Goal: Navigation & Orientation: Find specific page/section

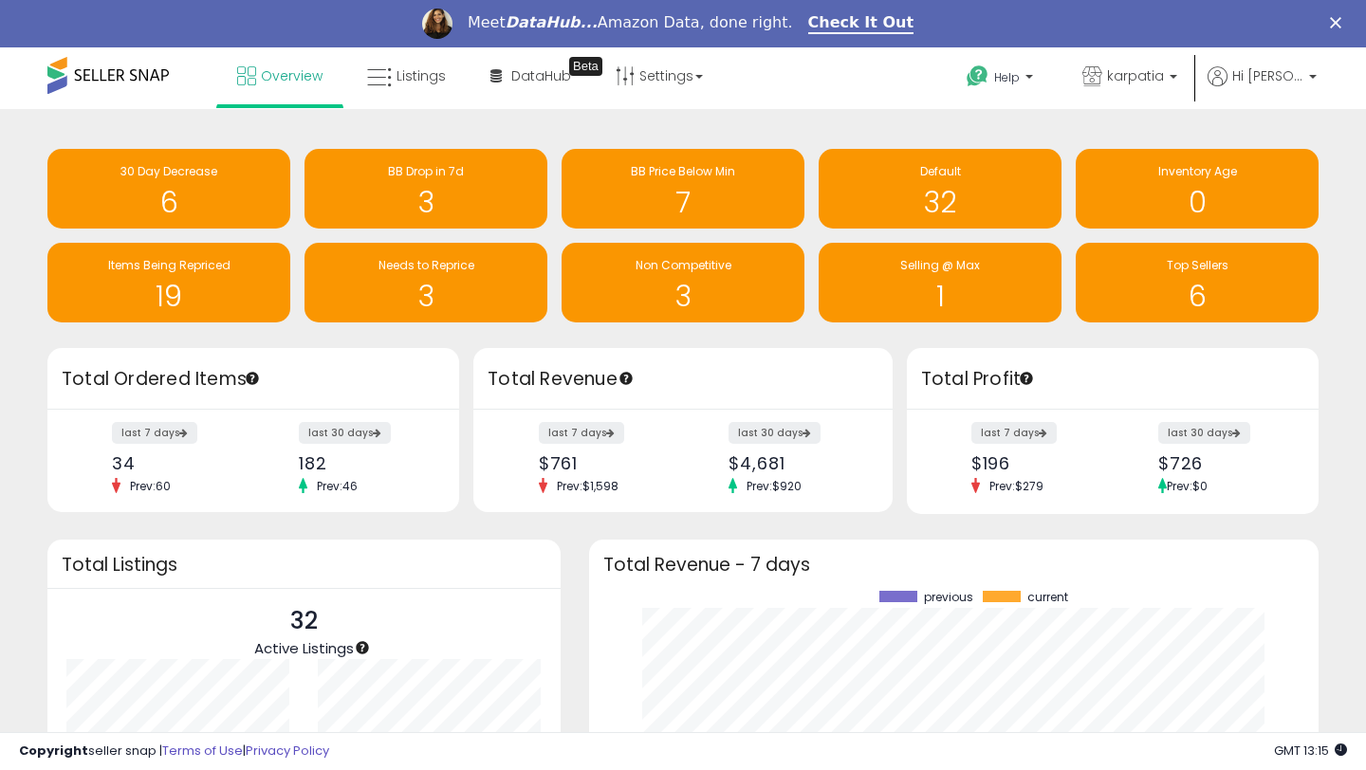
scroll to position [264, 691]
click at [835, 22] on link "Check It Out" at bounding box center [861, 23] width 106 height 21
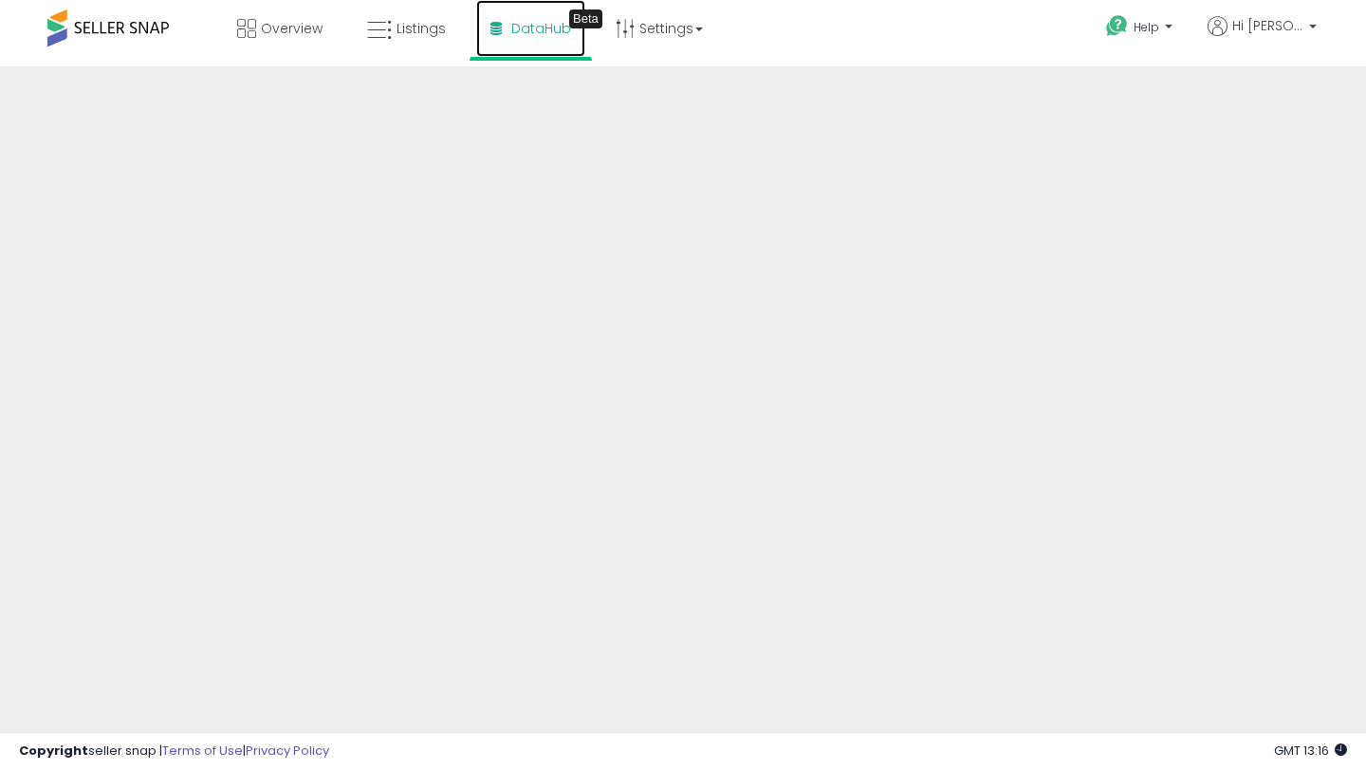
click at [538, 33] on span "DataHub" at bounding box center [541, 28] width 60 height 19
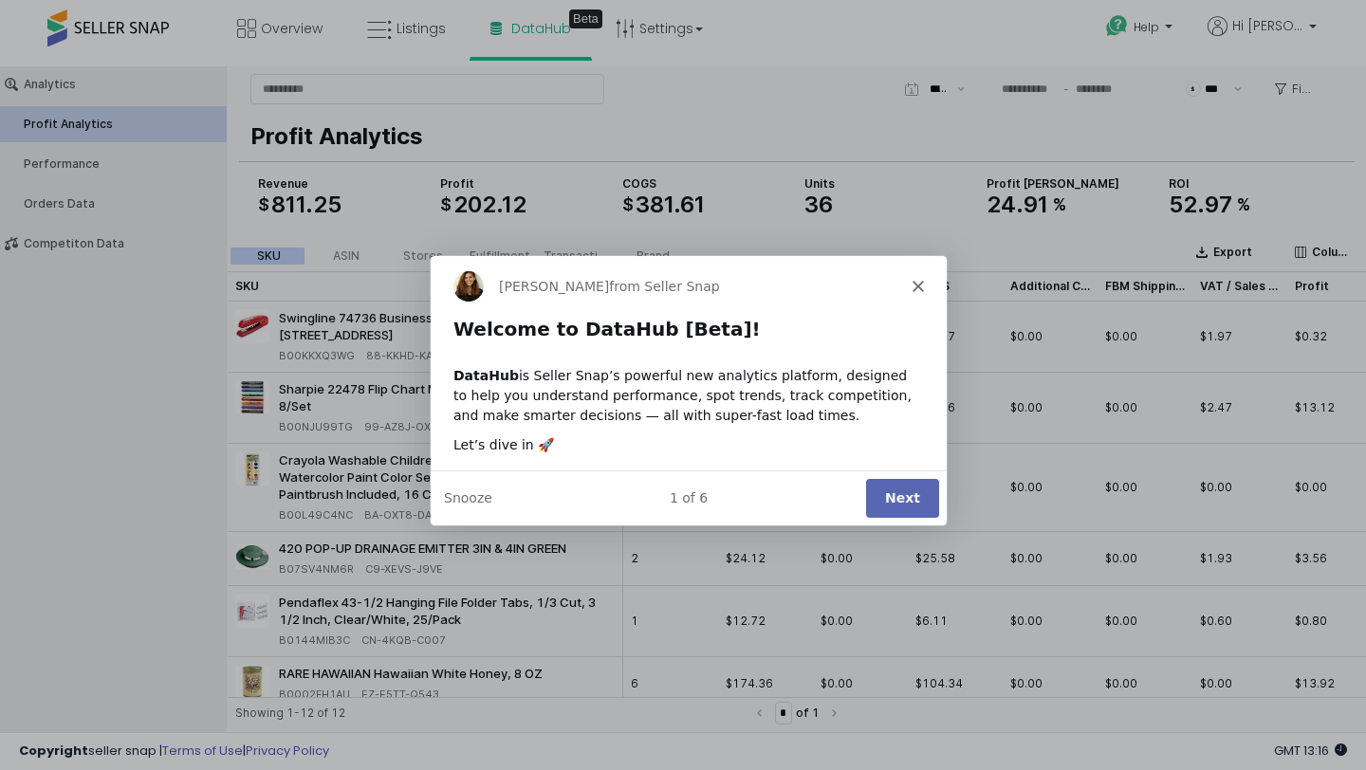
click at [895, 499] on button "Next" at bounding box center [901, 497] width 73 height 39
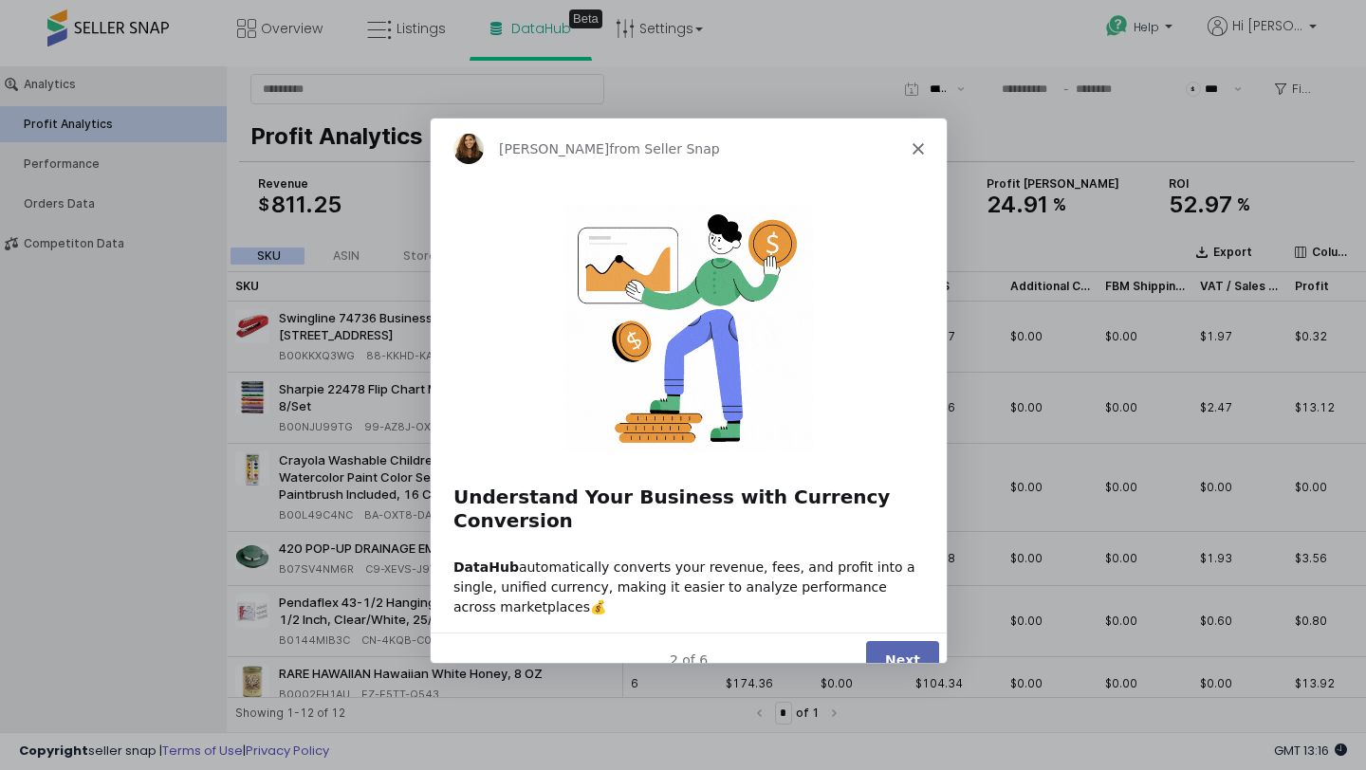
click at [902, 639] on button "Next" at bounding box center [901, 658] width 73 height 39
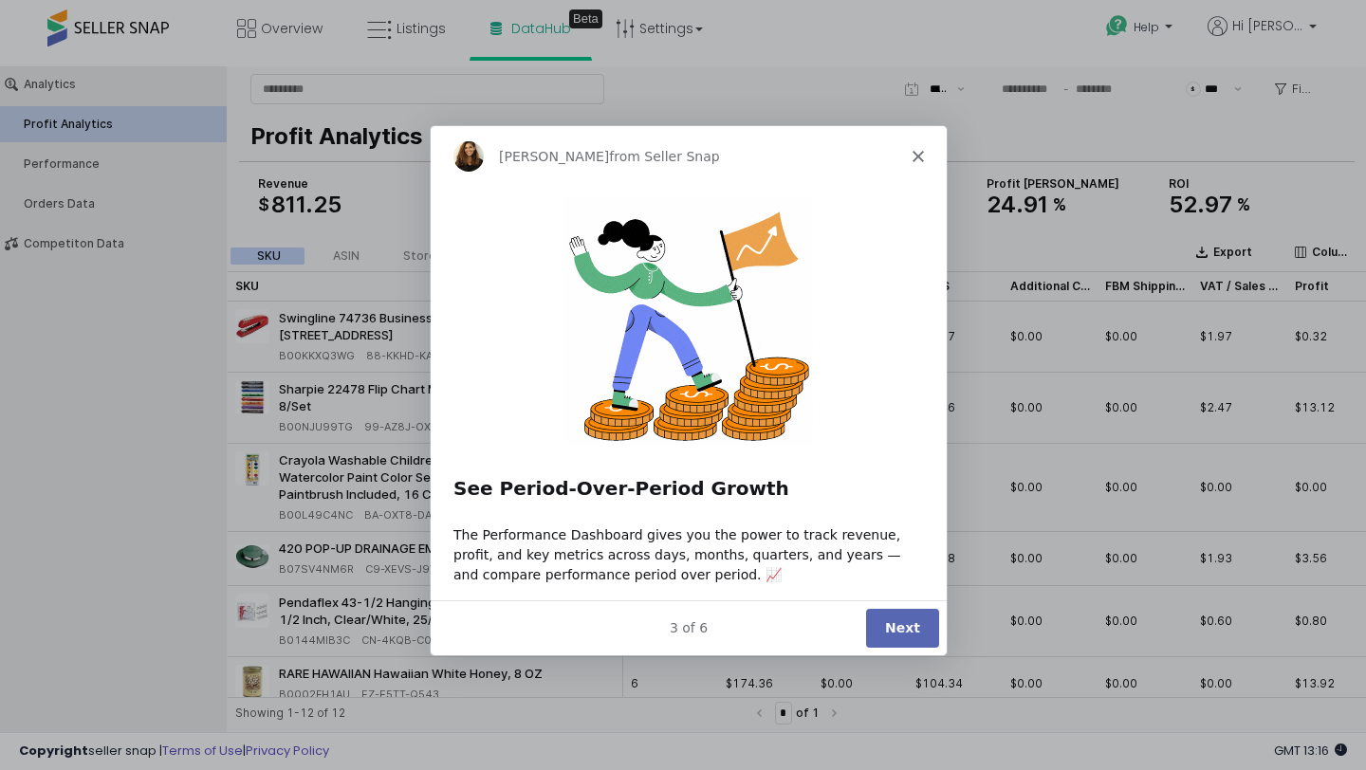
click at [890, 626] on button "Next" at bounding box center [901, 627] width 73 height 39
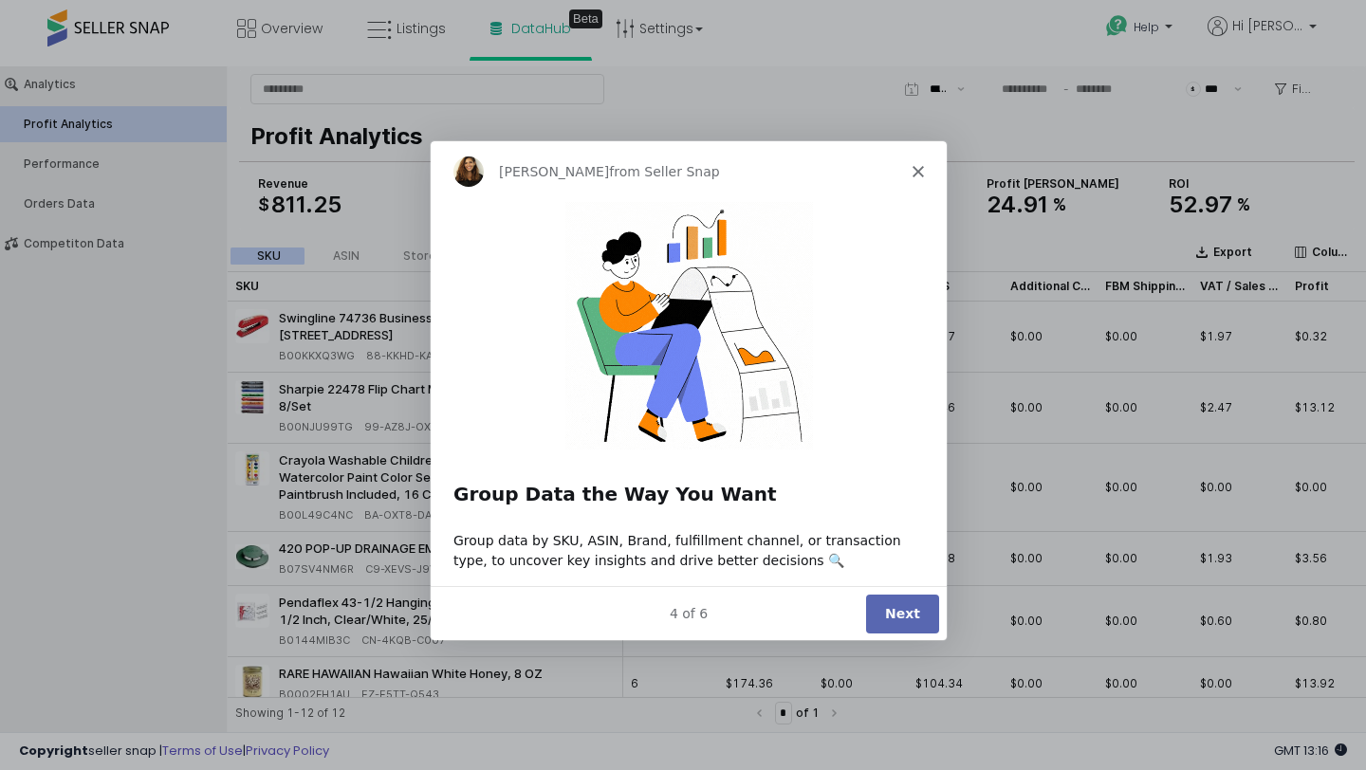
click at [920, 614] on button "Next" at bounding box center [901, 612] width 73 height 39
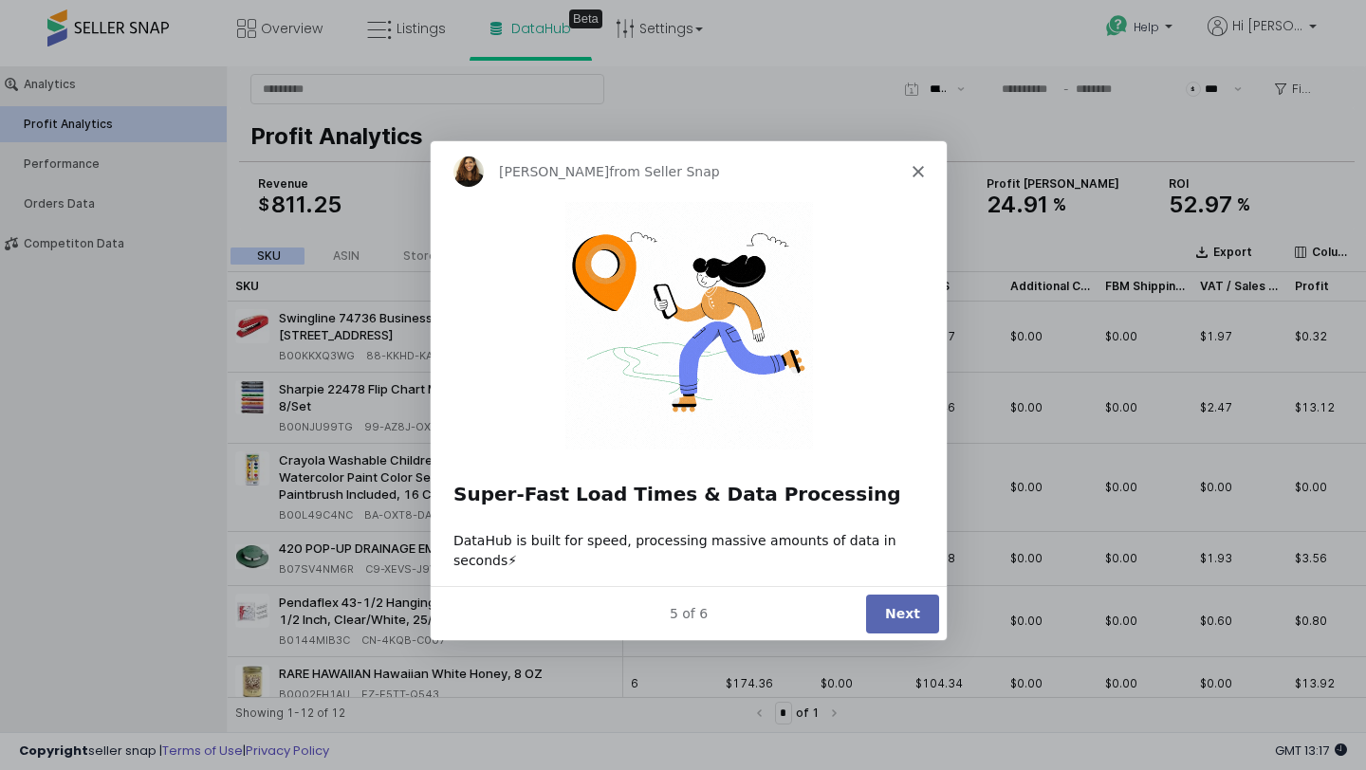
click at [894, 607] on button "Next" at bounding box center [901, 612] width 73 height 39
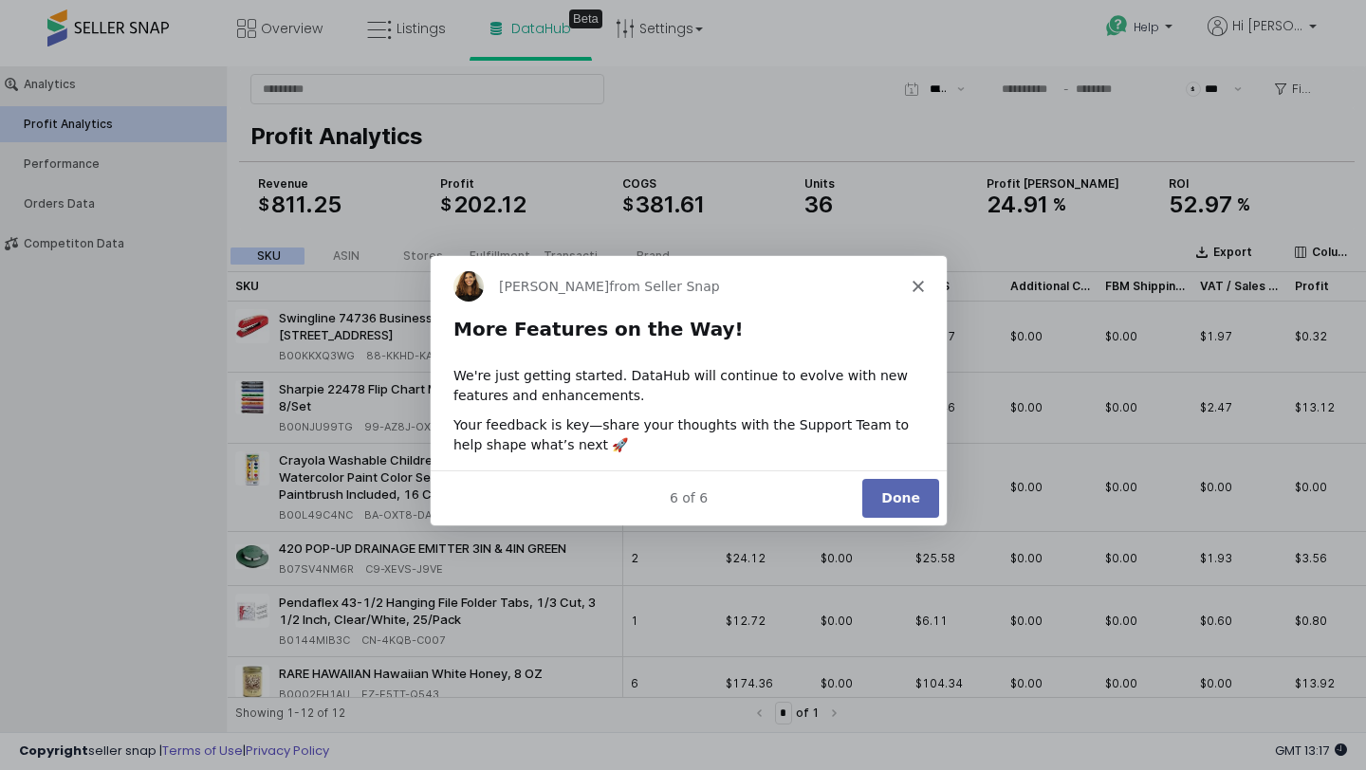
click at [884, 511] on button "Done" at bounding box center [899, 497] width 77 height 39
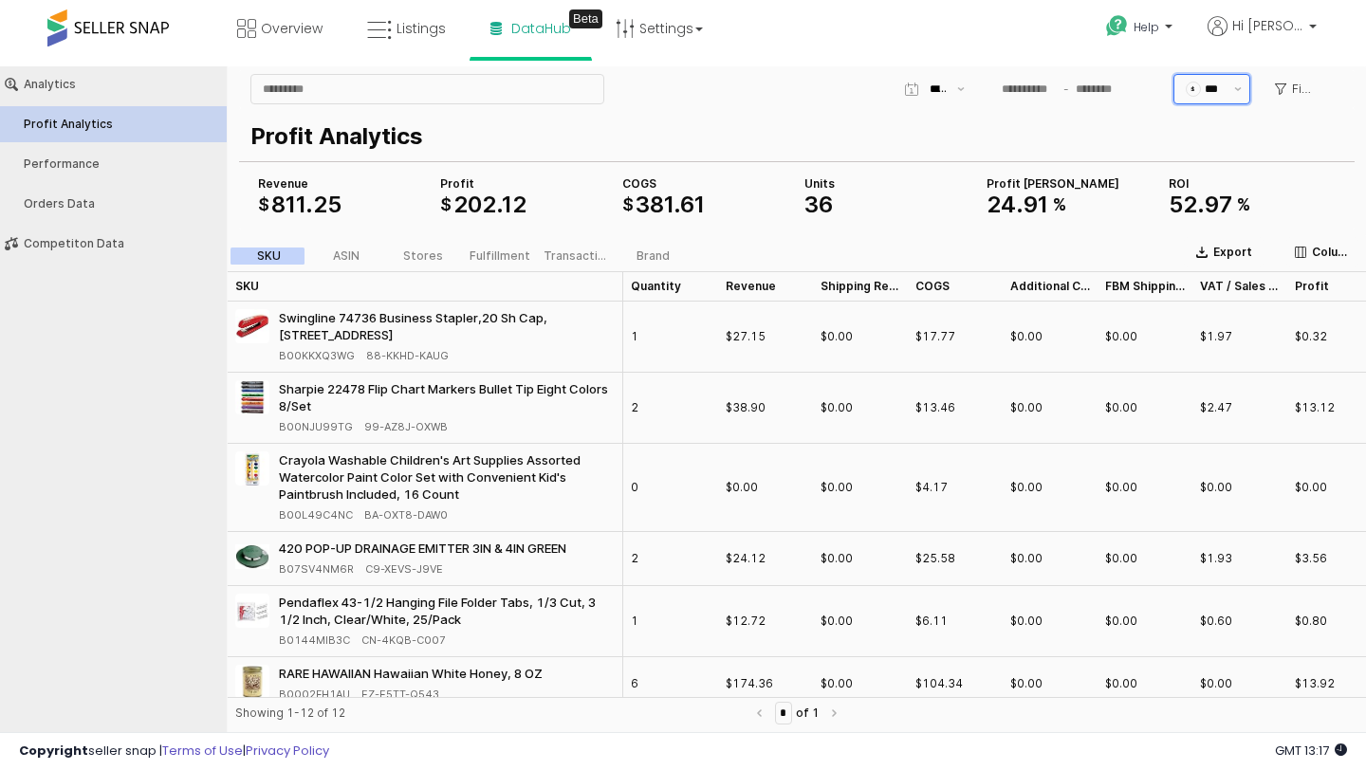
click at [1214, 94] on input "***" at bounding box center [1219, 89] width 28 height 19
click at [1214, 95] on input "***" at bounding box center [1219, 89] width 28 height 19
click at [1234, 95] on button "Show suggestions" at bounding box center [1237, 89] width 23 height 28
click at [964, 89] on icon "Show suggestions" at bounding box center [961, 89] width 8 height 4
click at [941, 322] on div "Month to date" at bounding box center [929, 321] width 41 height 15
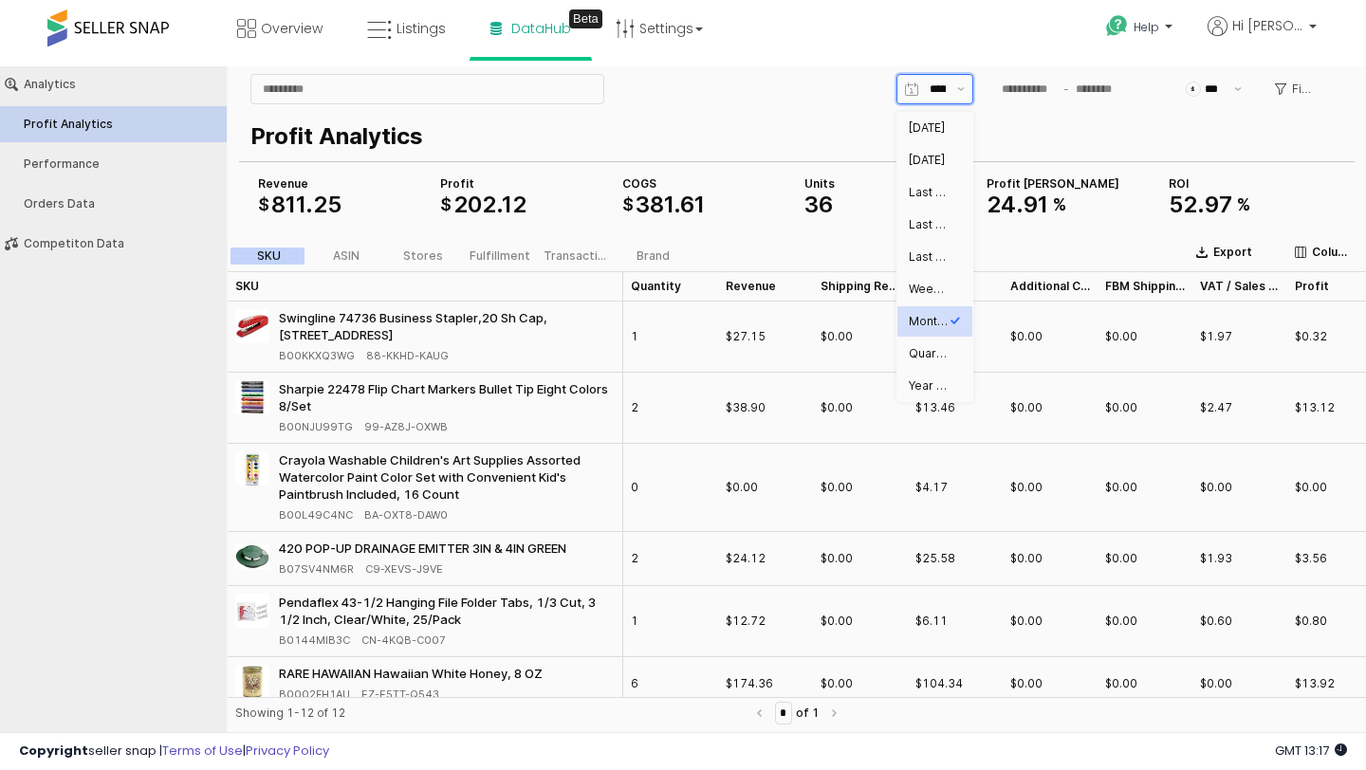
type input "**********"
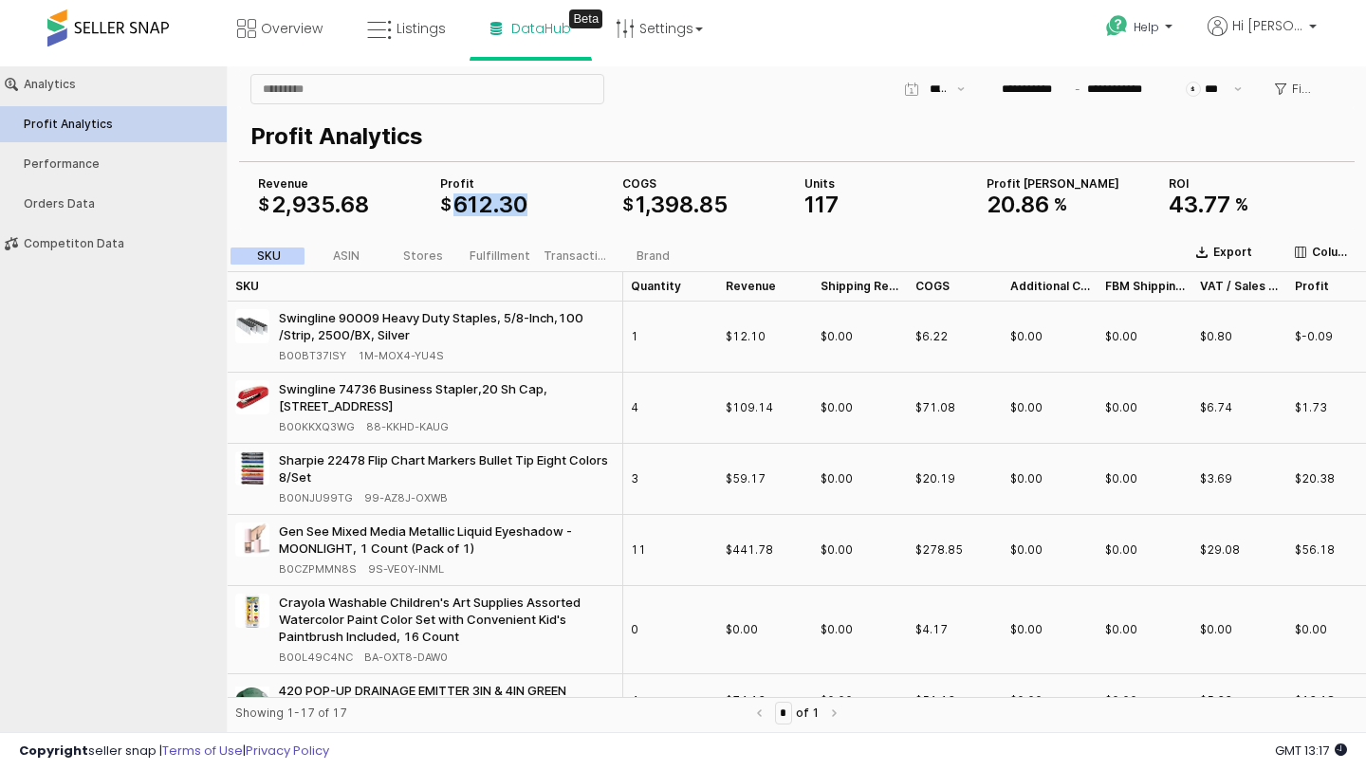
drag, startPoint x: 452, startPoint y: 202, endPoint x: 603, endPoint y: 204, distance: 150.8
click at [603, 204] on div "$ 612 . 30" at bounding box center [523, 204] width 167 height 23
drag, startPoint x: 639, startPoint y: 206, endPoint x: 759, endPoint y: 208, distance: 119.5
click at [759, 208] on div "$ 1 , 398 . 85" at bounding box center [705, 204] width 167 height 23
click at [819, 234] on div "Export Columns SKU ASIN Stores Fulfillment Transaction Brand" at bounding box center [797, 252] width 1138 height 38
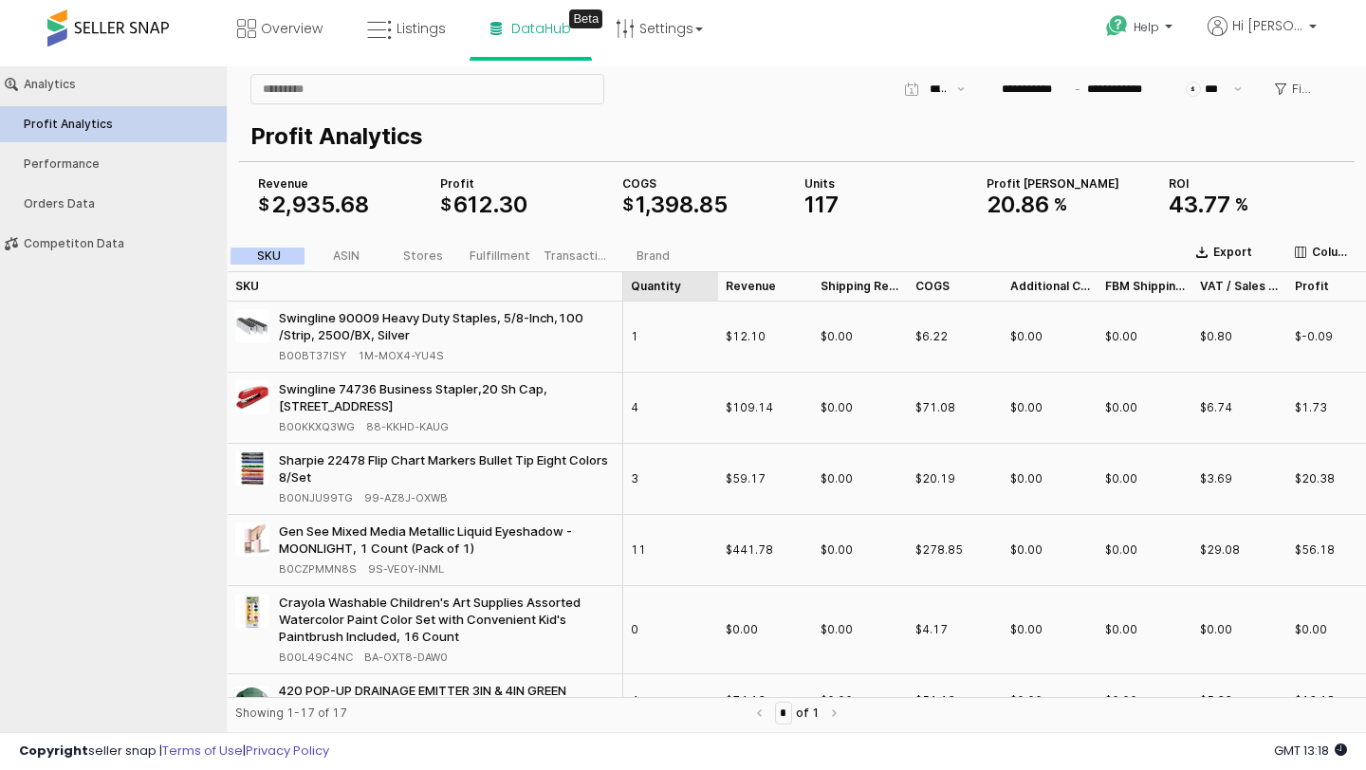
click at [669, 285] on div "Quantity Quantity" at bounding box center [670, 286] width 95 height 30
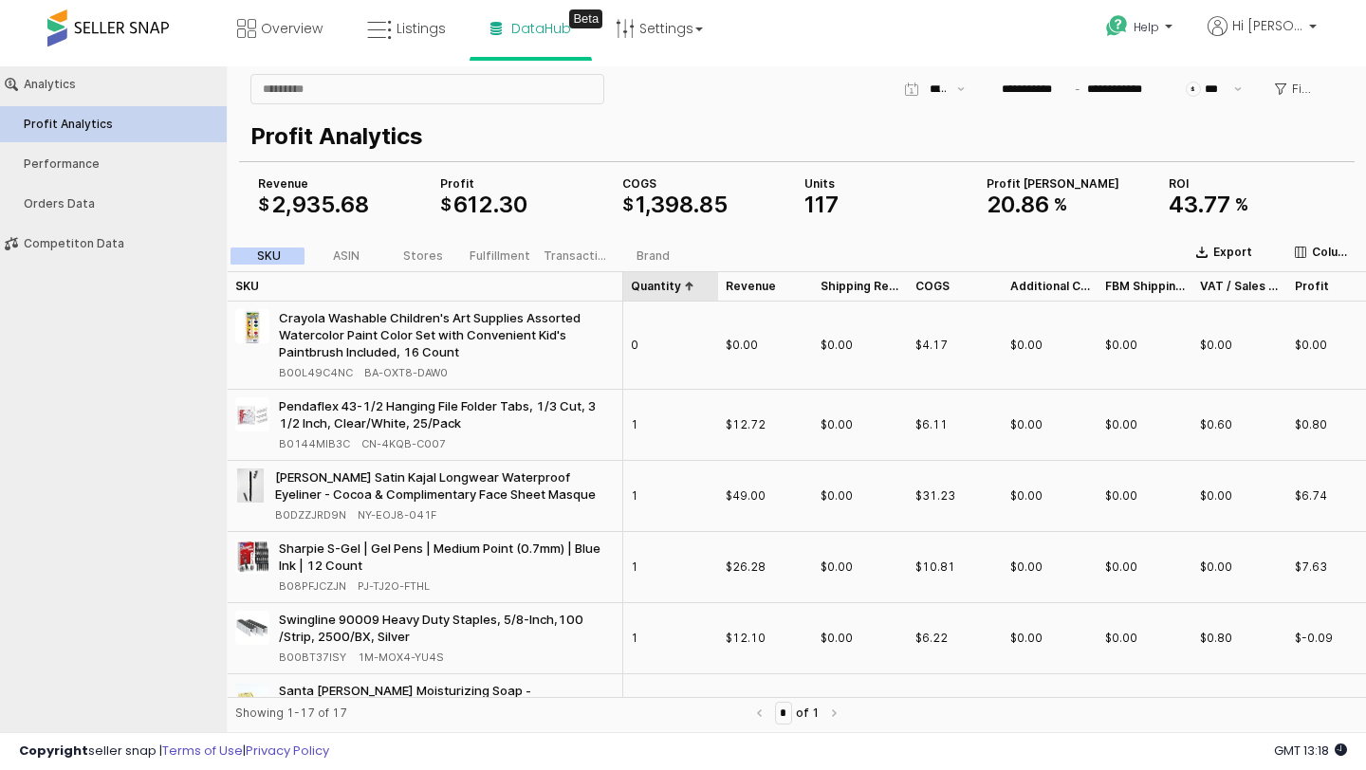
click at [661, 287] on div "Quantity Quantity" at bounding box center [670, 286] width 95 height 30
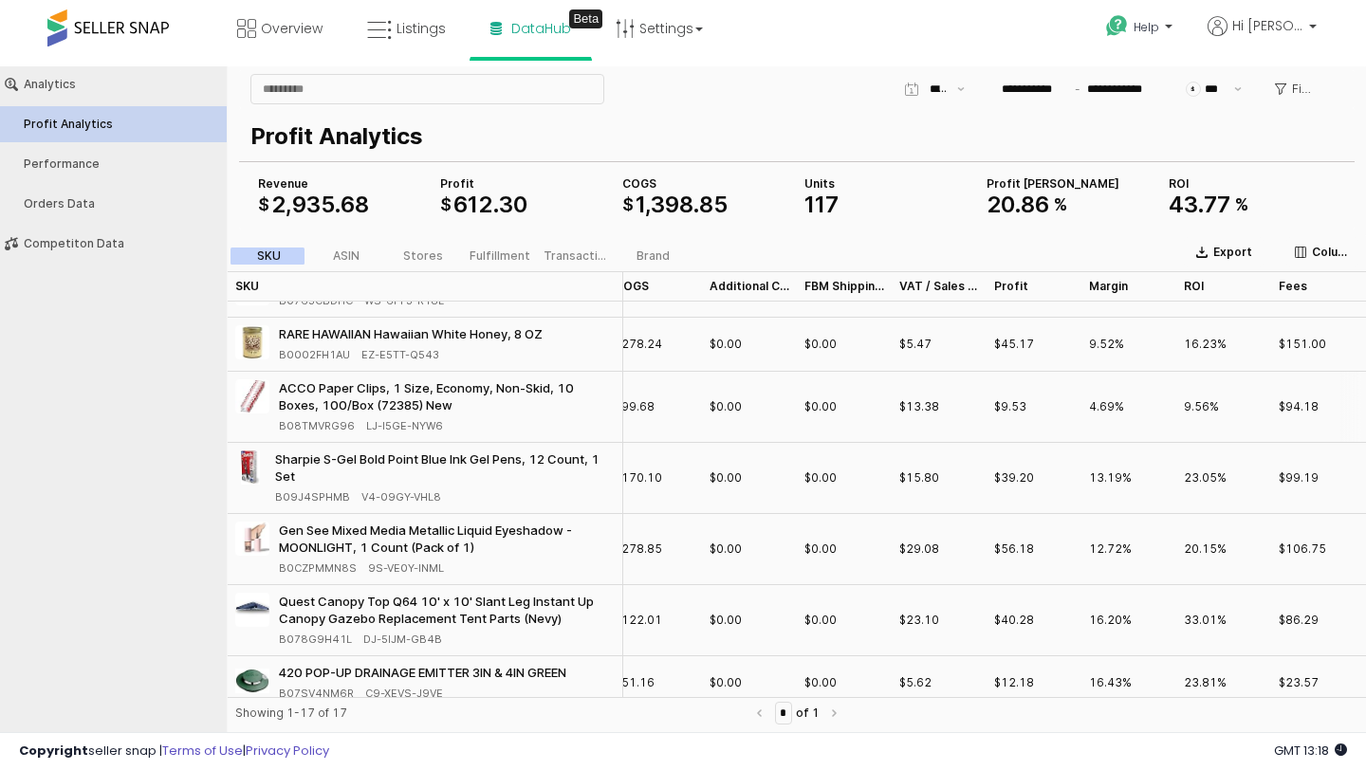
scroll to position [0, 301]
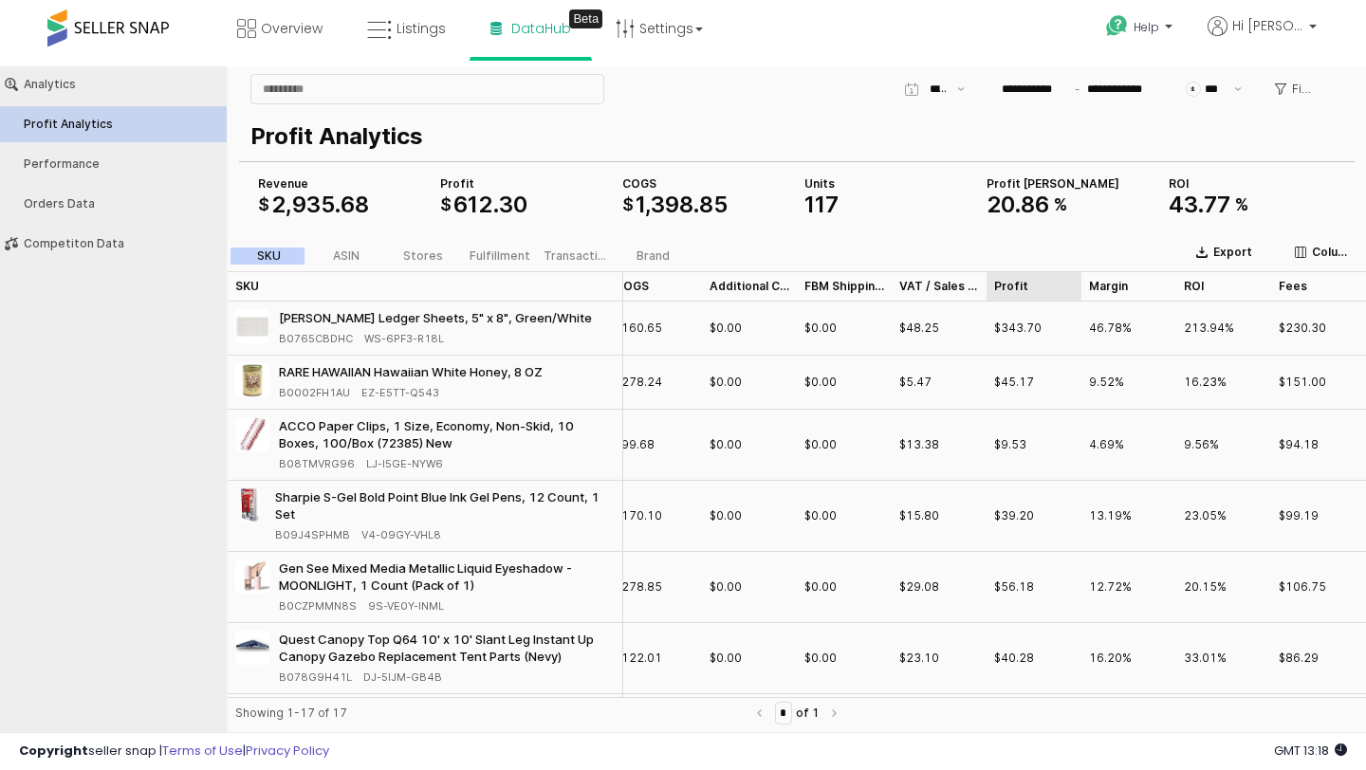
click at [1015, 282] on div "Profit Profit" at bounding box center [1033, 286] width 95 height 30
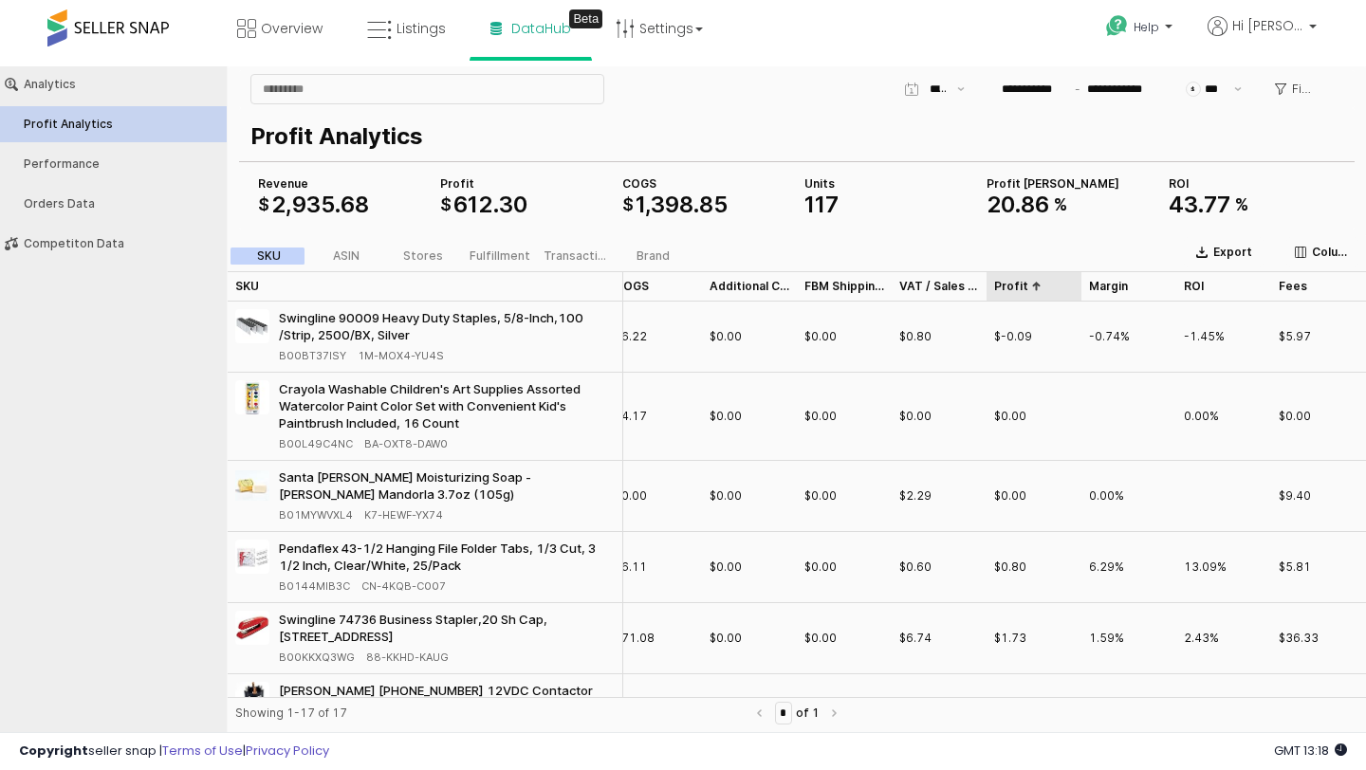
click at [1015, 282] on div "Profit Profit" at bounding box center [1033, 286] width 95 height 30
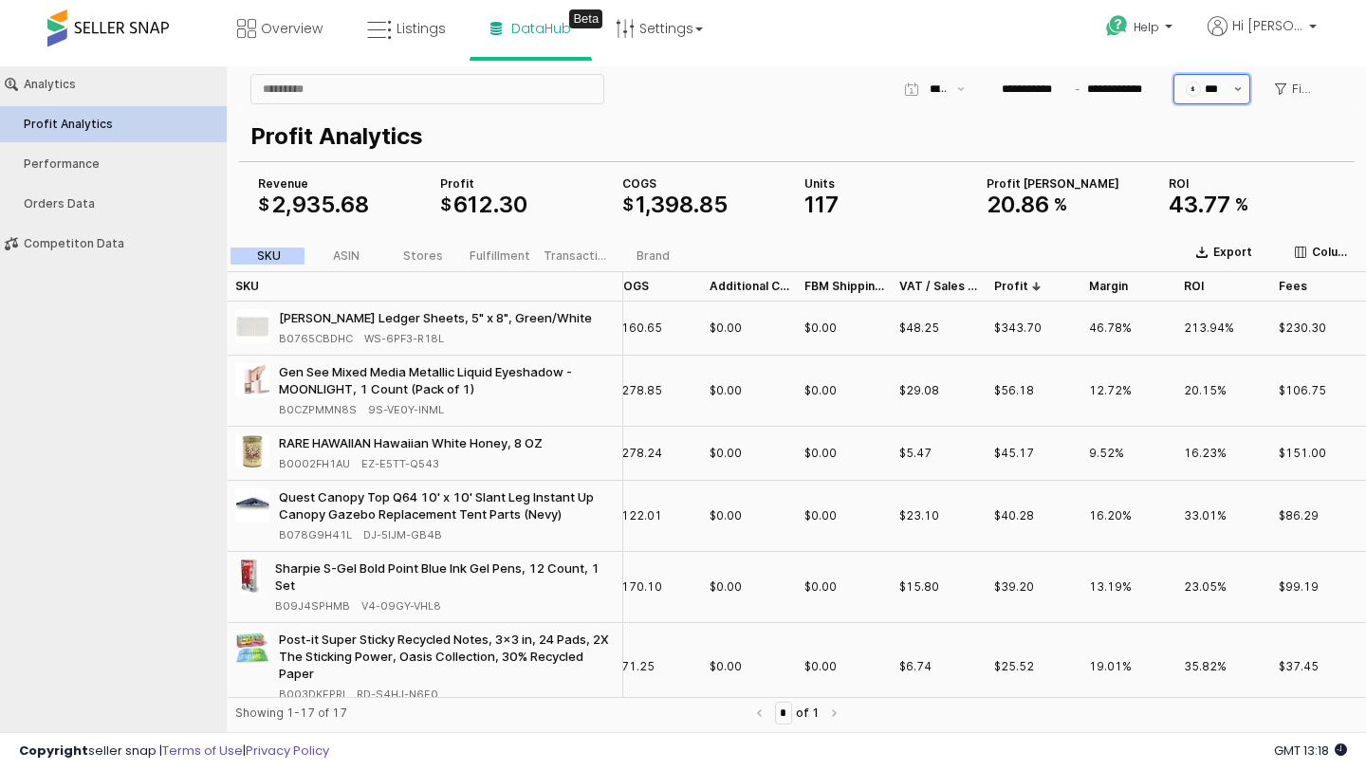
click at [1231, 92] on button "Show suggestions" at bounding box center [1237, 89] width 23 height 28
click at [1108, 124] on p "Profit Analytics" at bounding box center [792, 137] width 1085 height 34
click at [1297, 95] on p "Filters" at bounding box center [1302, 89] width 20 height 15
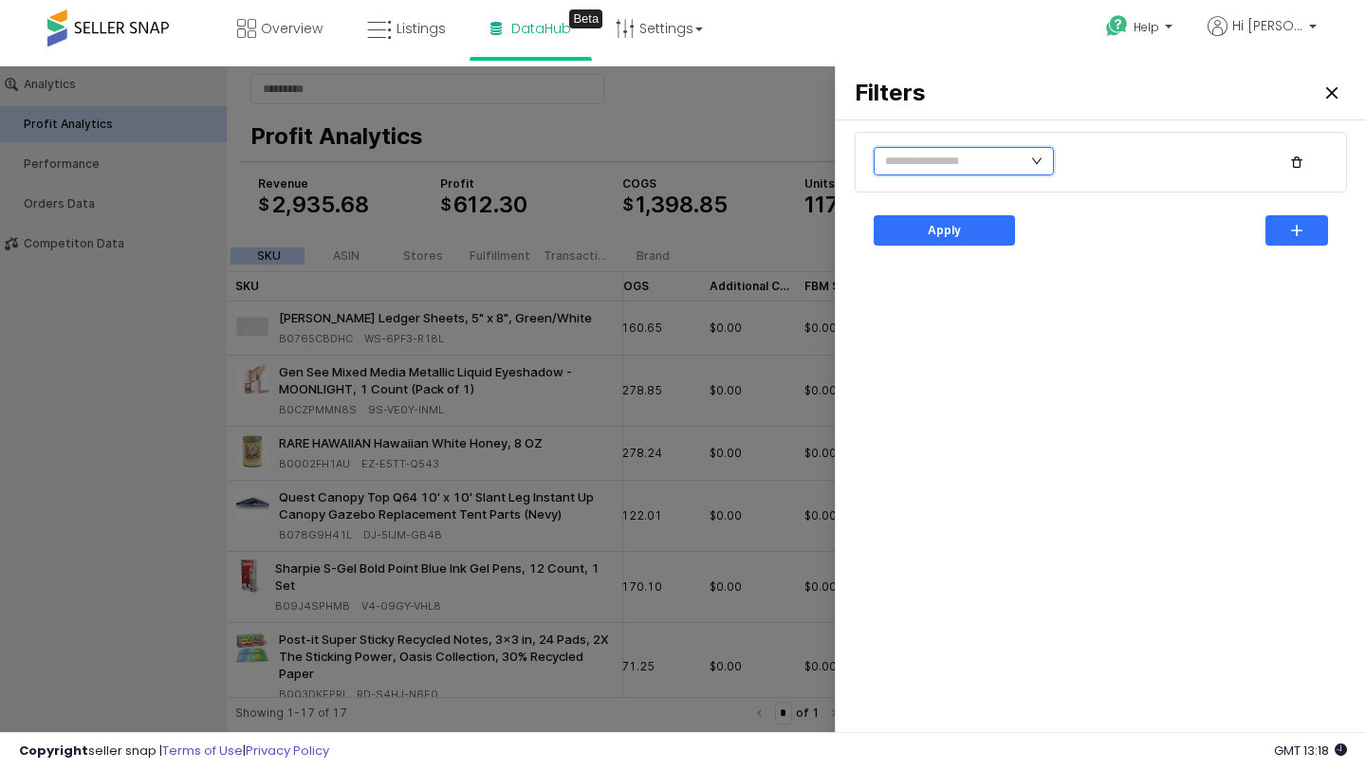
click at [1010, 162] on input "text" at bounding box center [964, 161] width 180 height 28
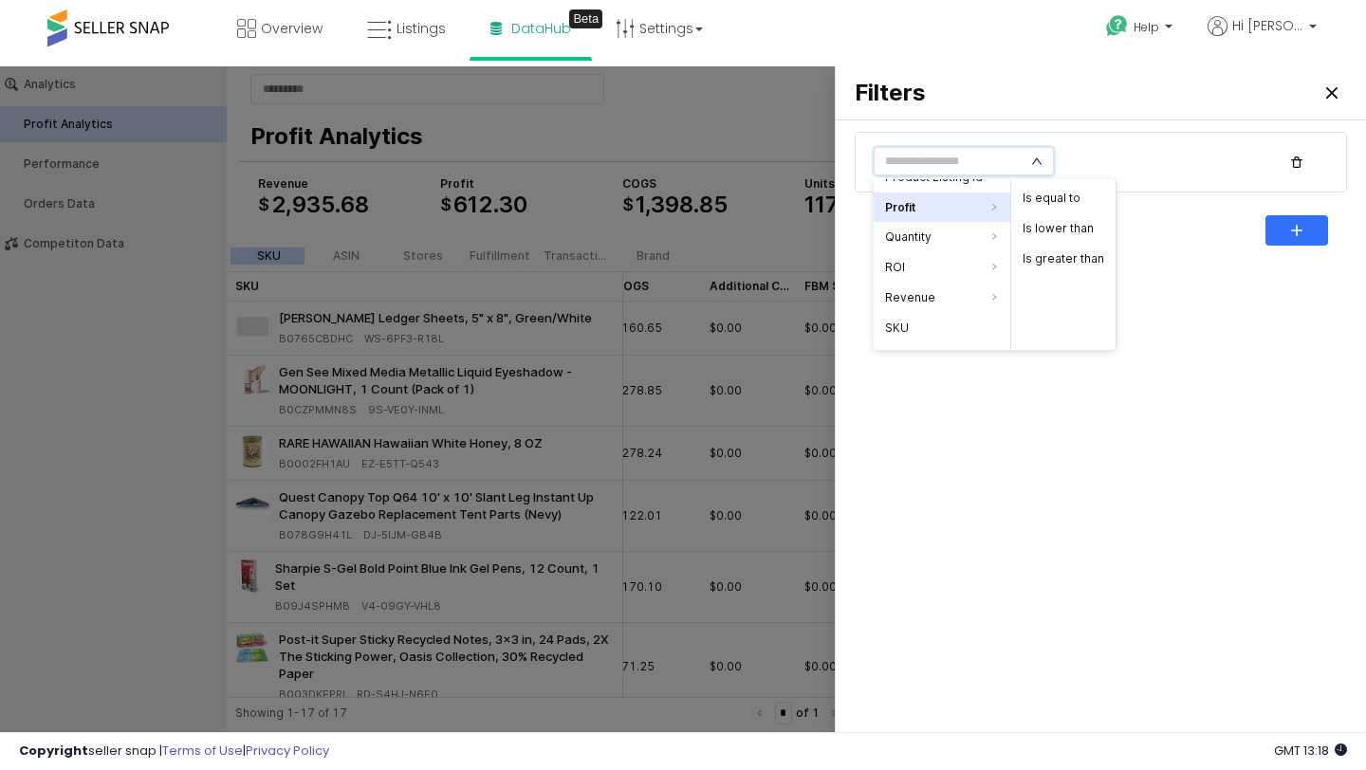
scroll to position [375, 0]
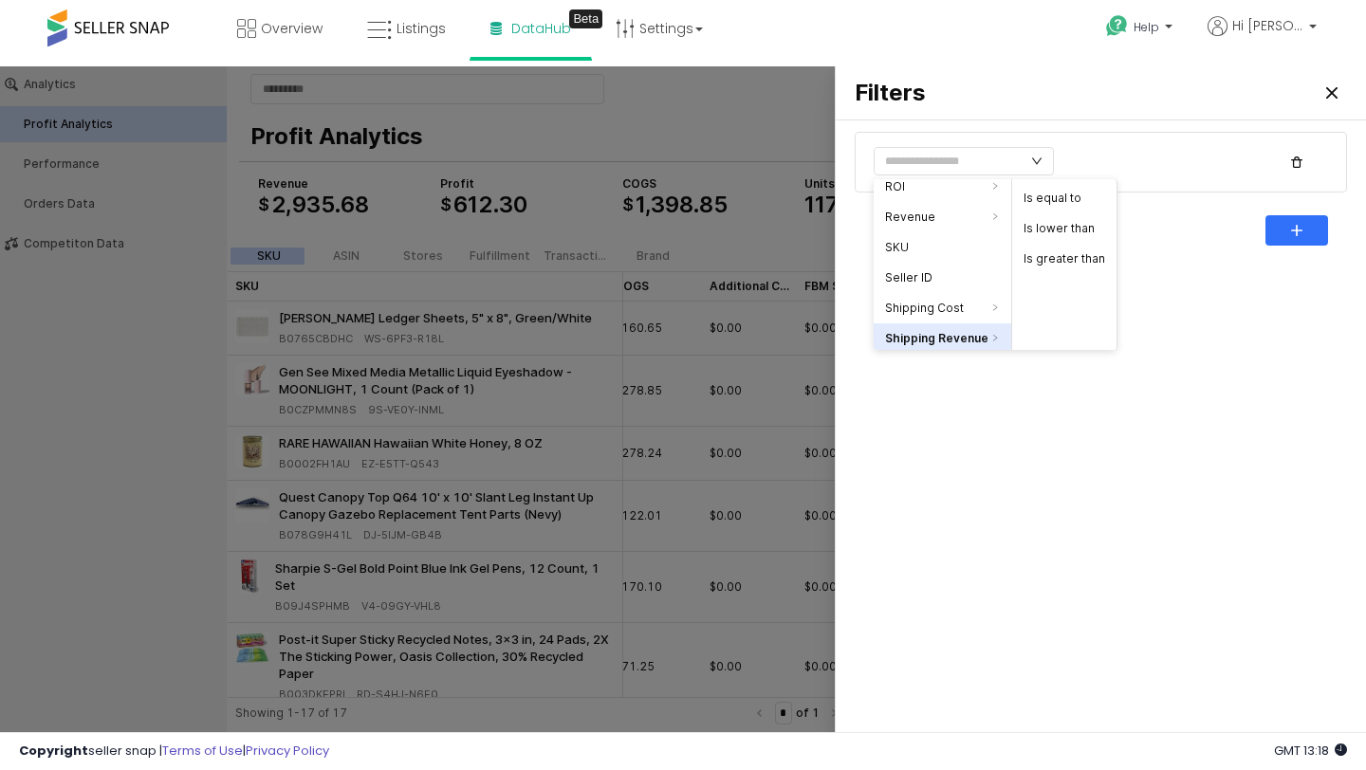
click at [740, 138] on div at bounding box center [683, 402] width 1366 height 672
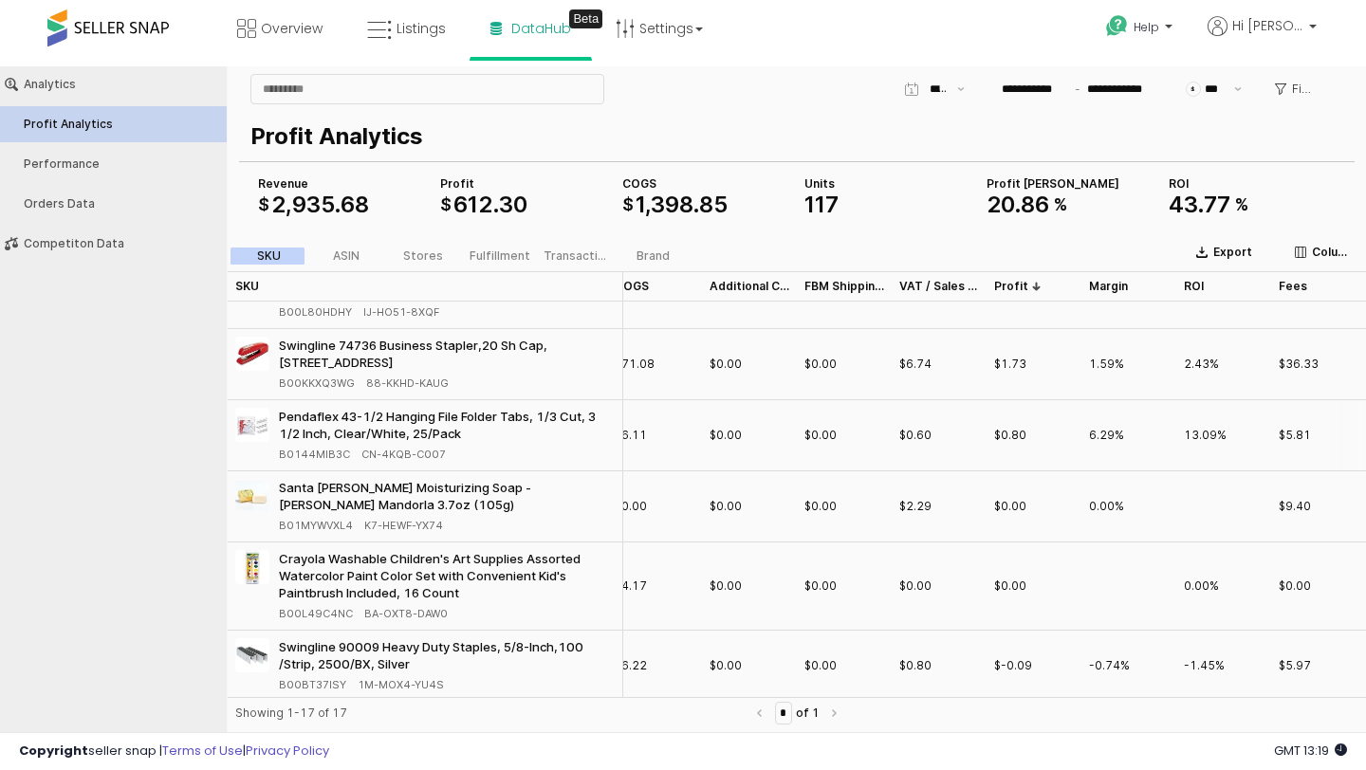
scroll to position [813, 301]
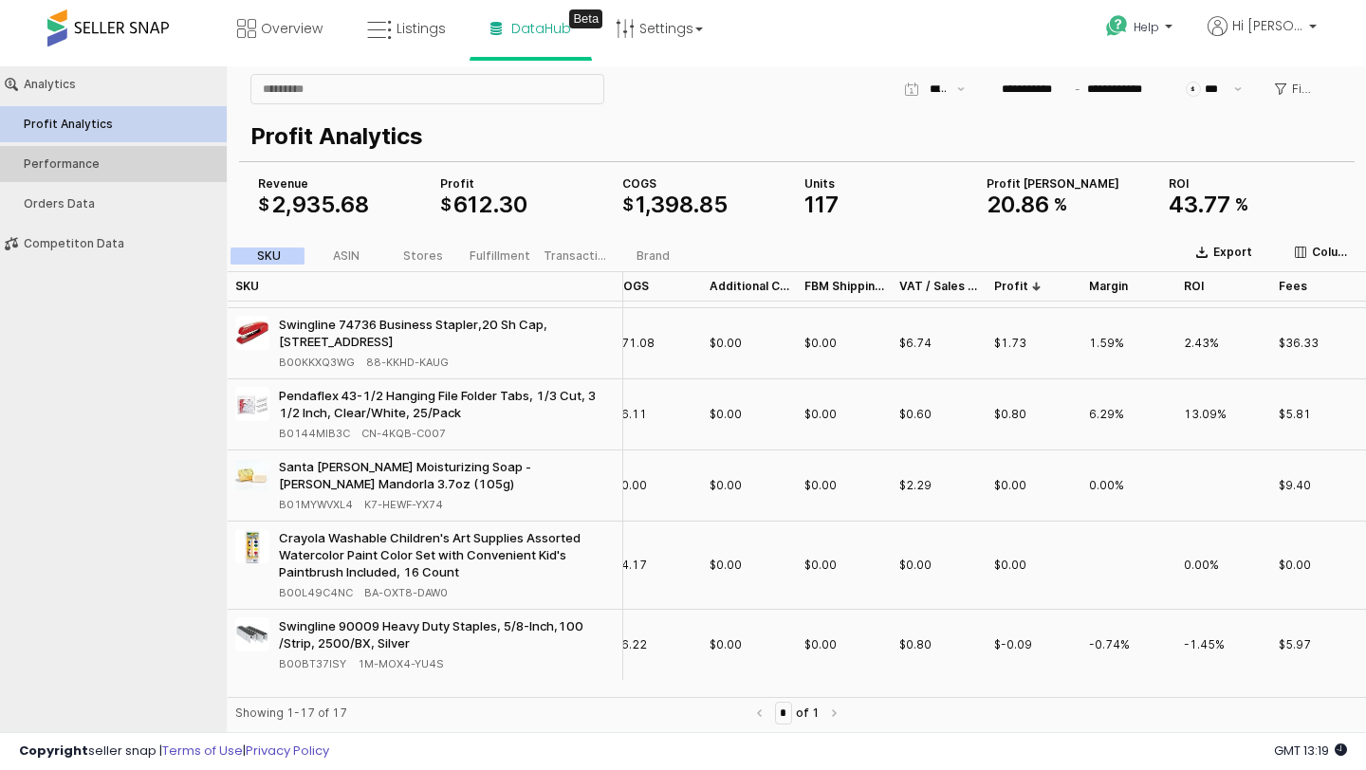
click at [102, 162] on div "Performance" at bounding box center [123, 163] width 198 height 13
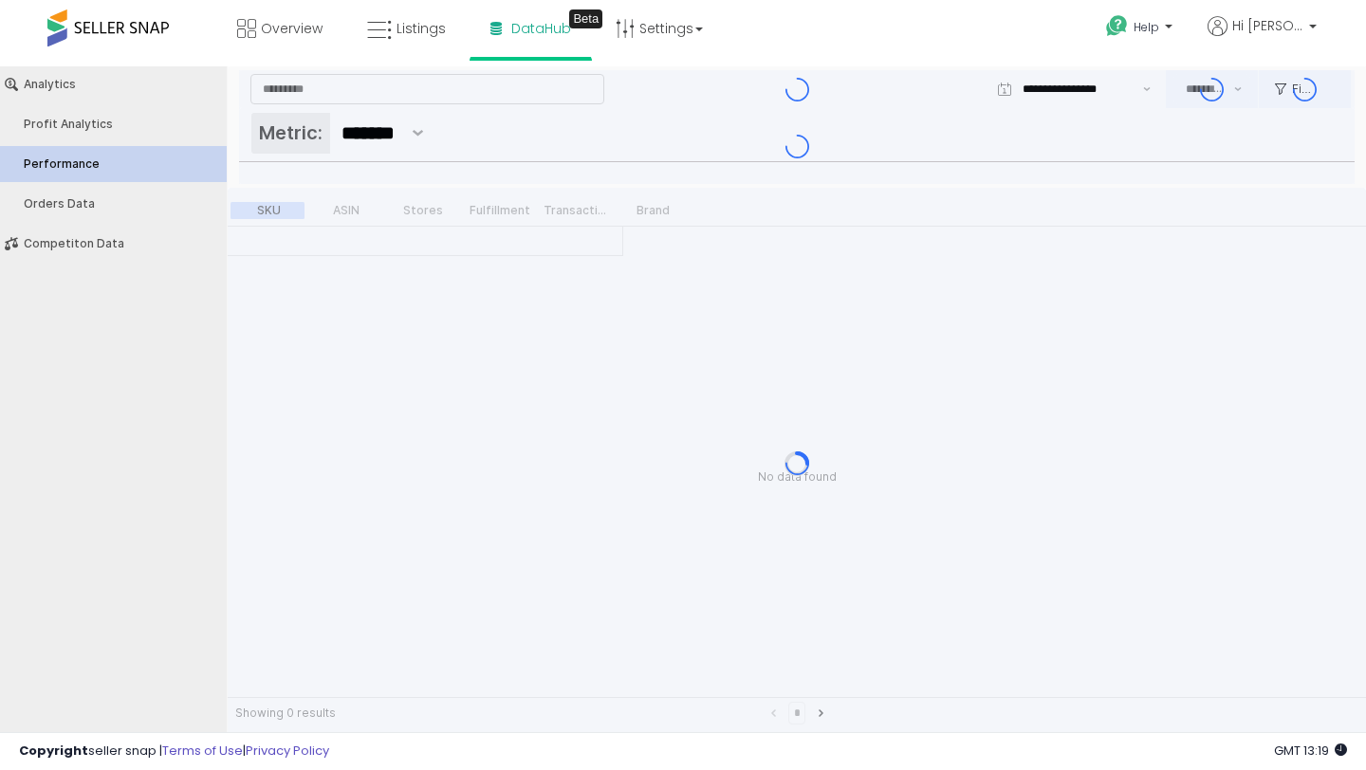
type input "***"
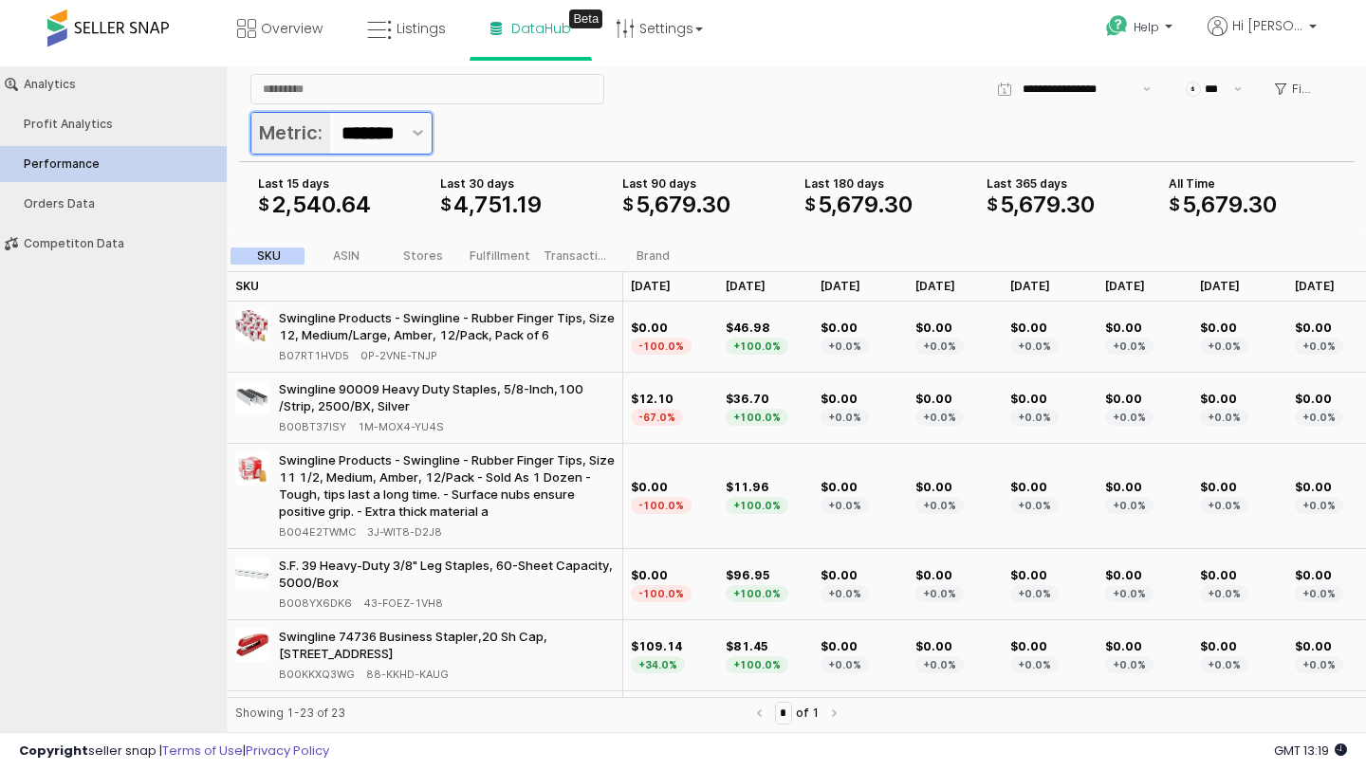
click at [433, 138] on div "Metric: *******" at bounding box center [796, 135] width 1093 height 46
click at [421, 138] on button "Show suggestions" at bounding box center [418, 133] width 28 height 41
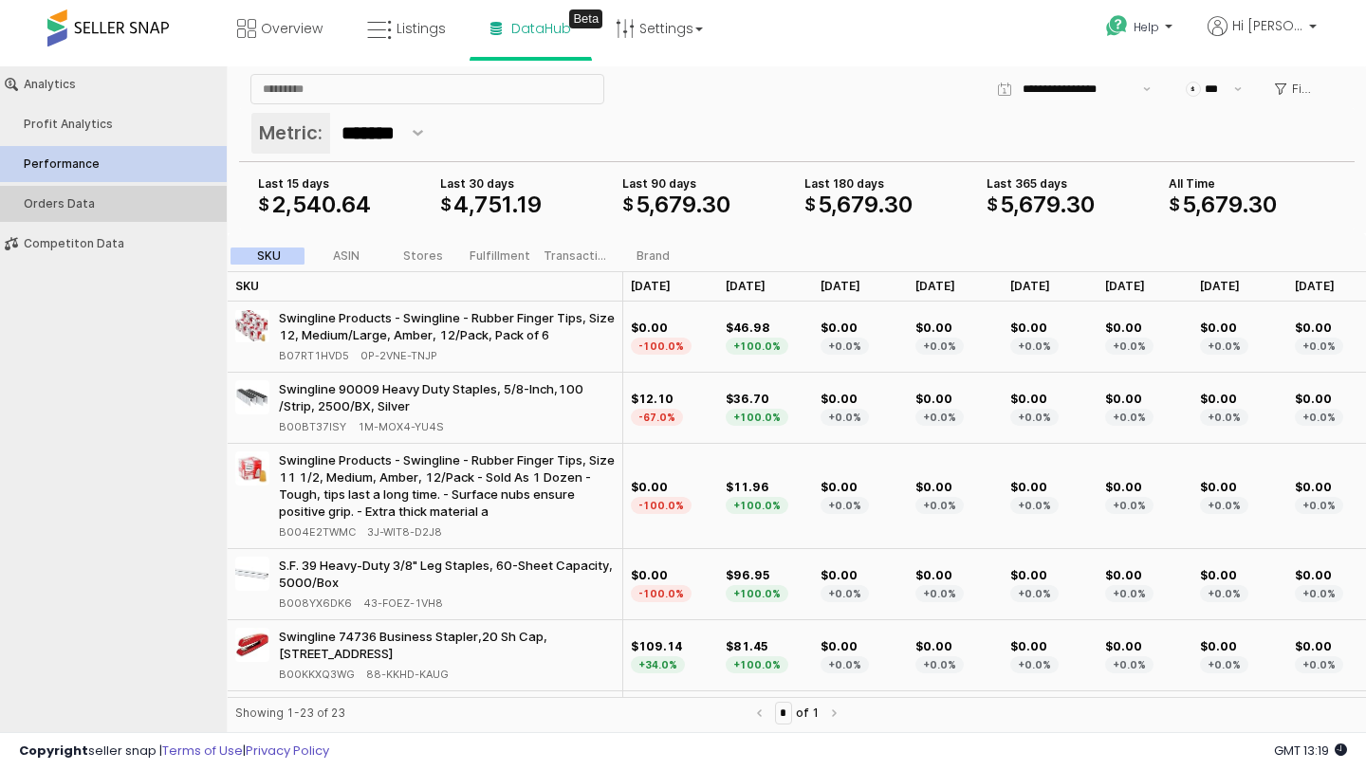
scroll to position [0, 0]
click at [112, 197] on div "Orders Data" at bounding box center [123, 203] width 198 height 13
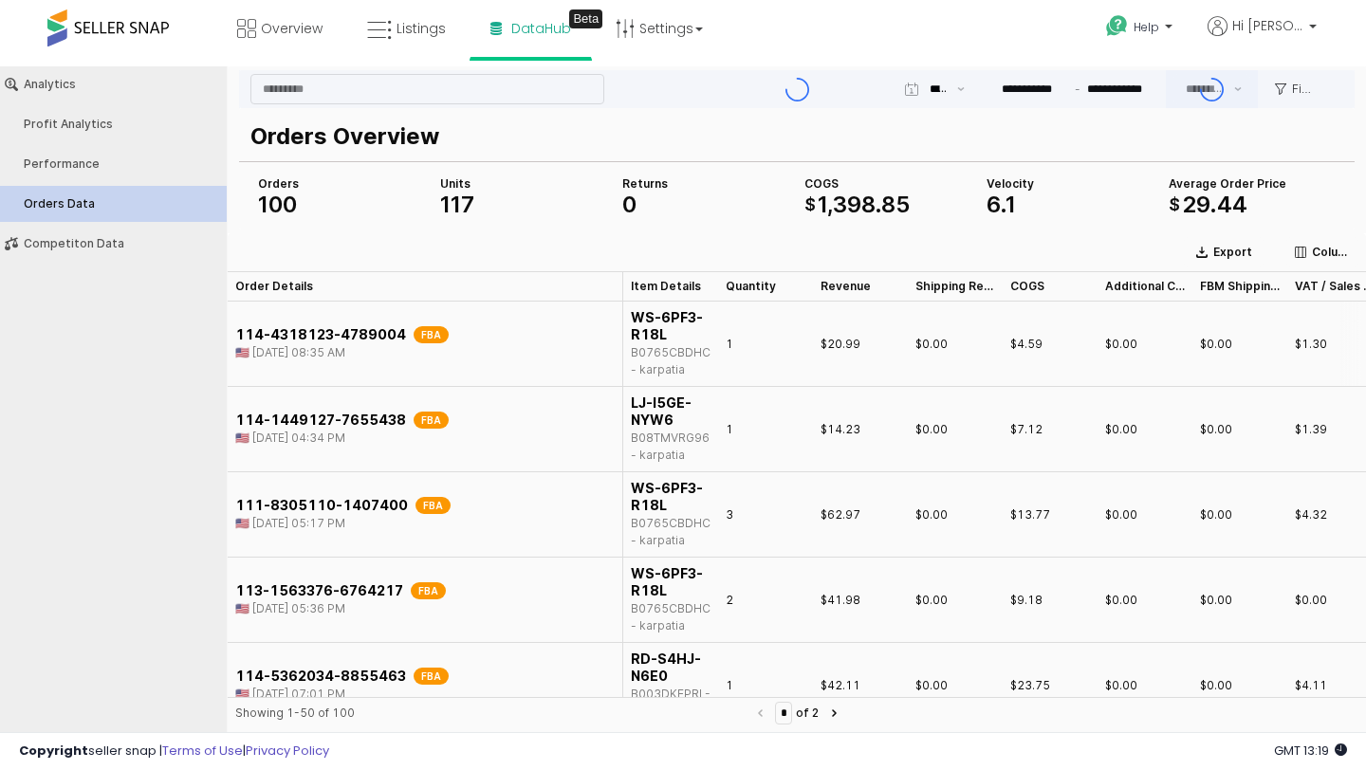
type input "***"
click at [98, 241] on div "Competiton Data" at bounding box center [123, 243] width 198 height 13
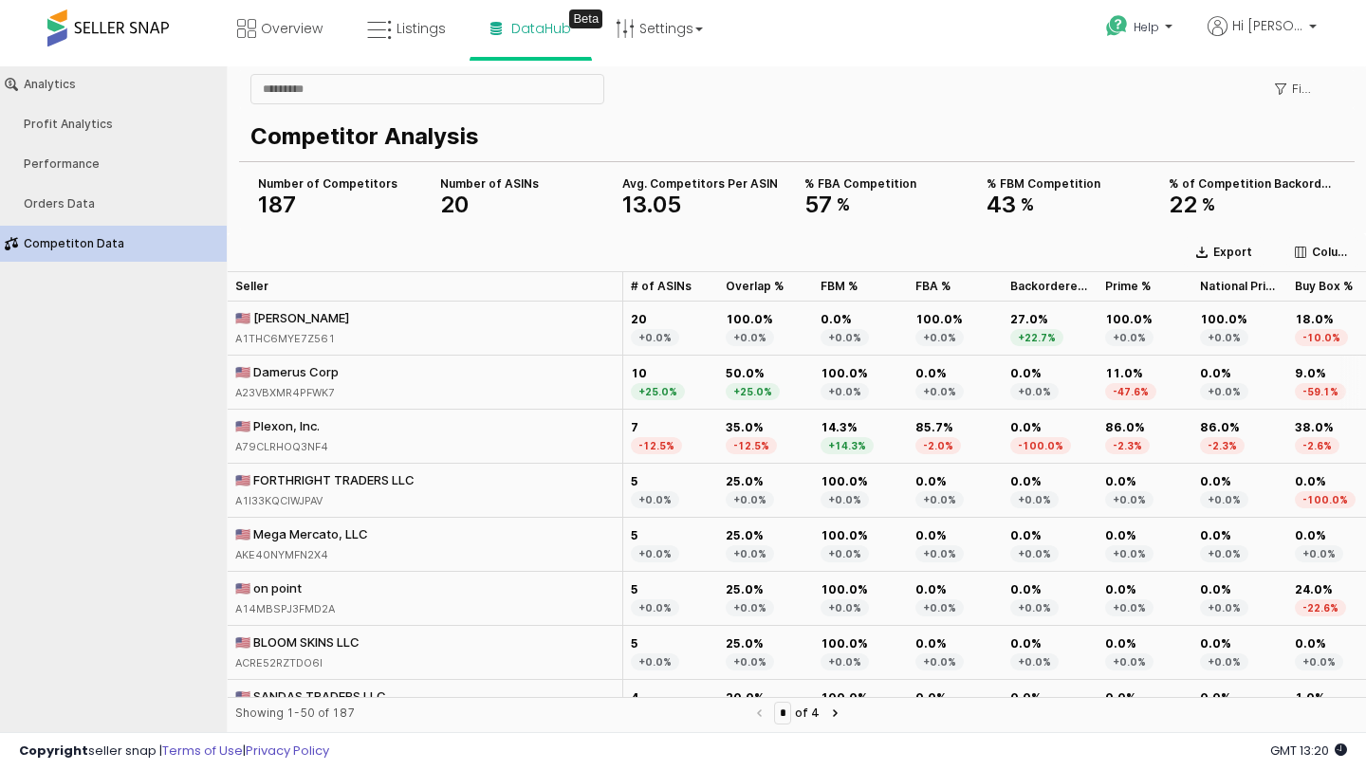
click at [285, 377] on div "🇺🇸 Damerus Corp" at bounding box center [286, 371] width 103 height 17
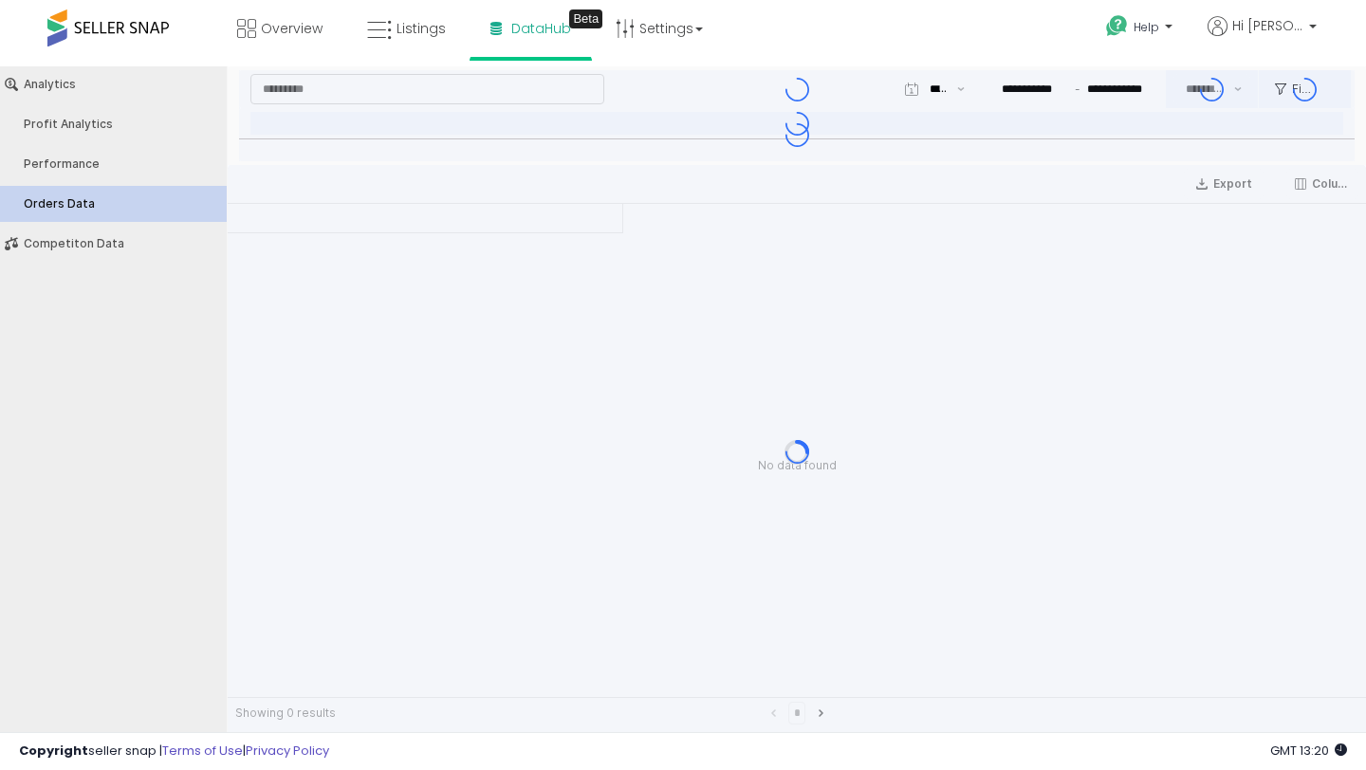
type input "***"
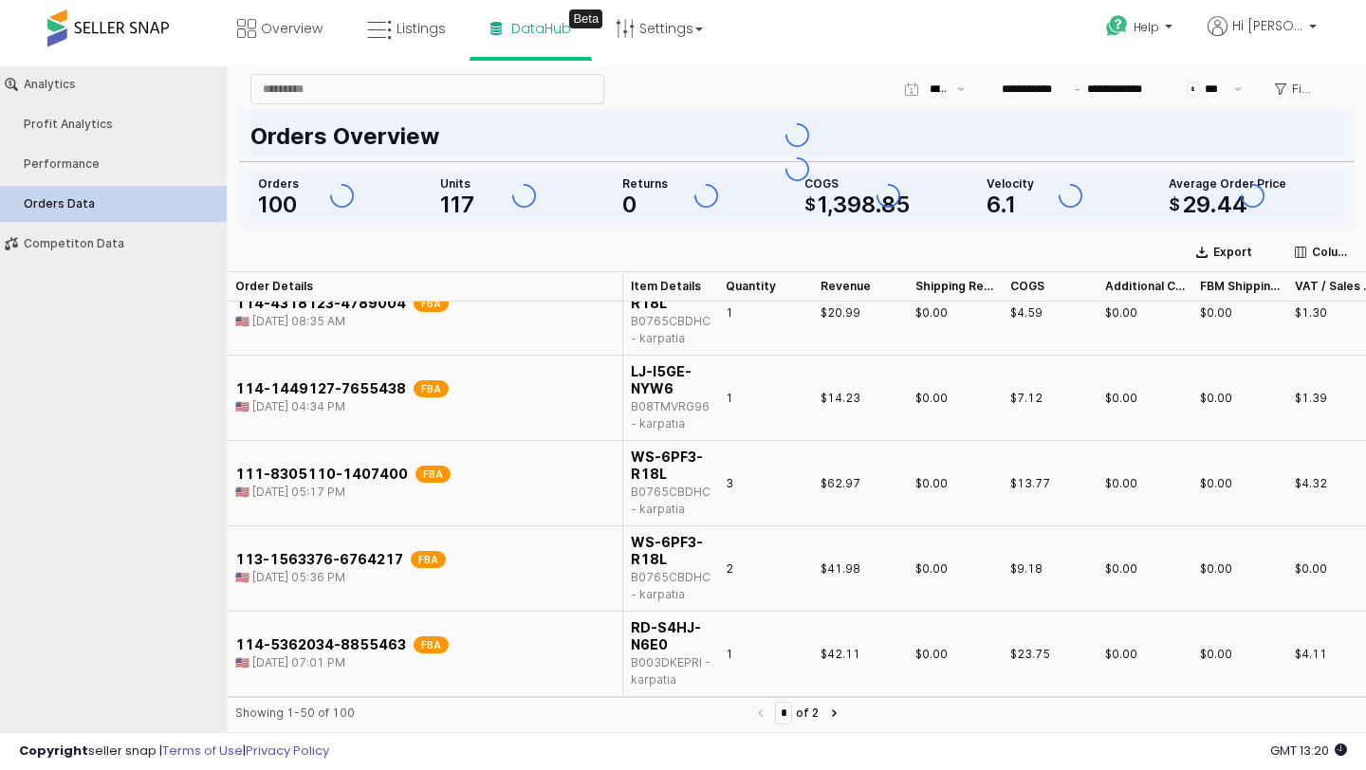
scroll to position [32, 0]
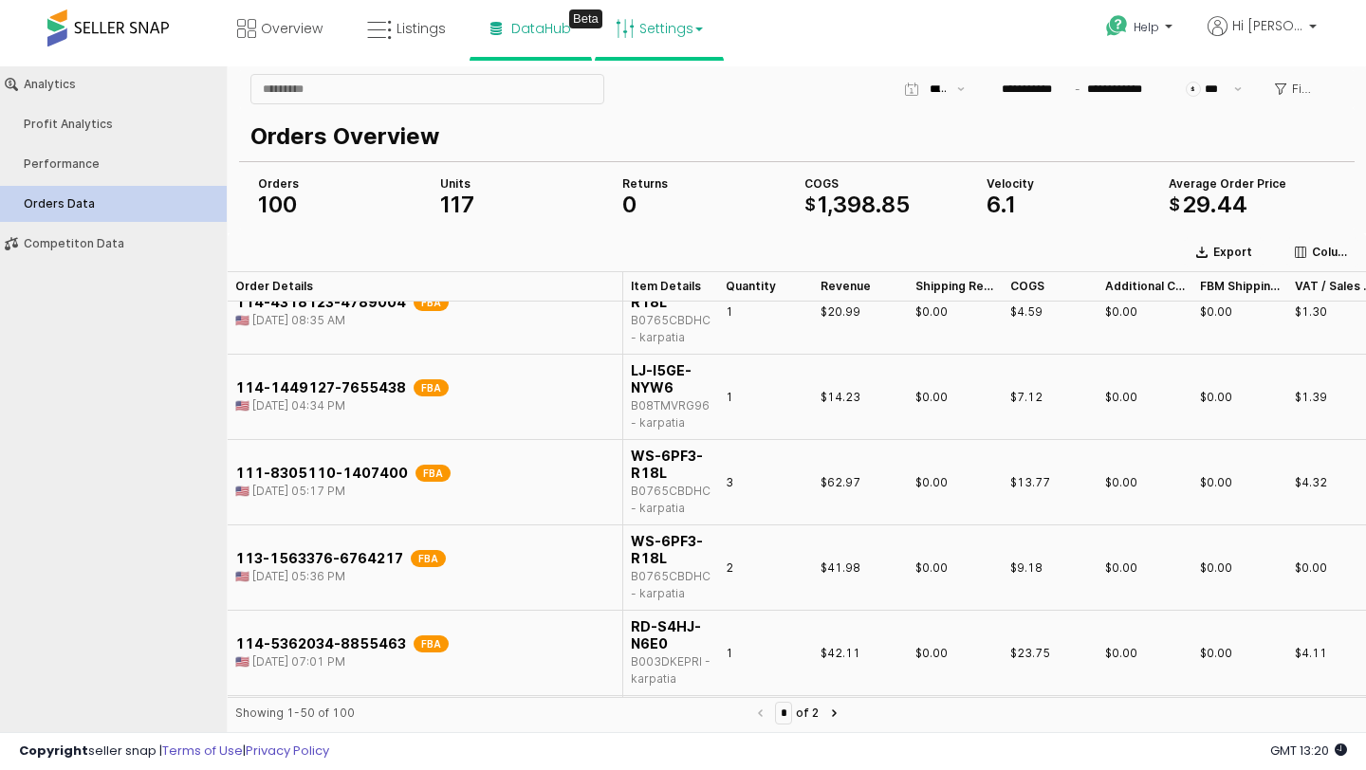
click at [672, 40] on link "Settings" at bounding box center [659, 28] width 116 height 57
click at [431, 20] on span "Listings" at bounding box center [420, 28] width 49 height 19
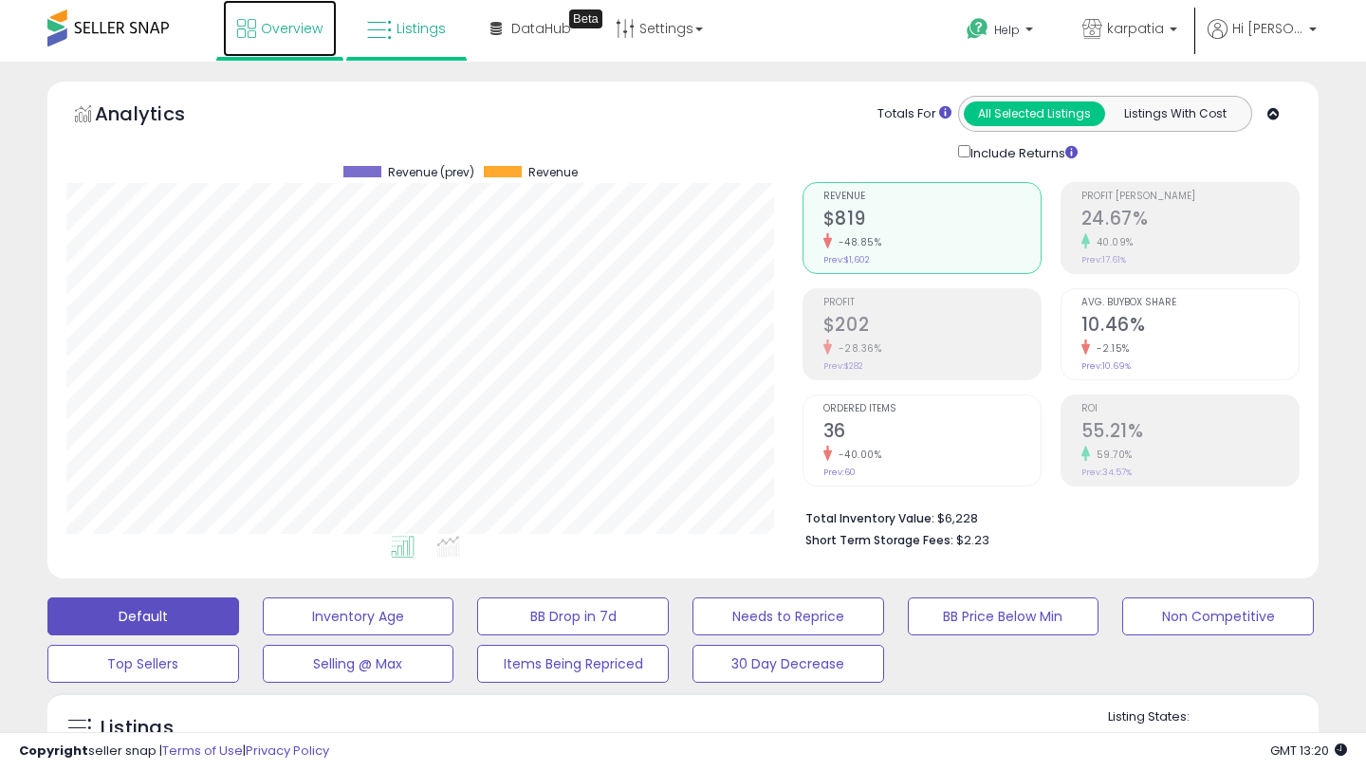
click at [260, 22] on link "Overview" at bounding box center [280, 28] width 114 height 57
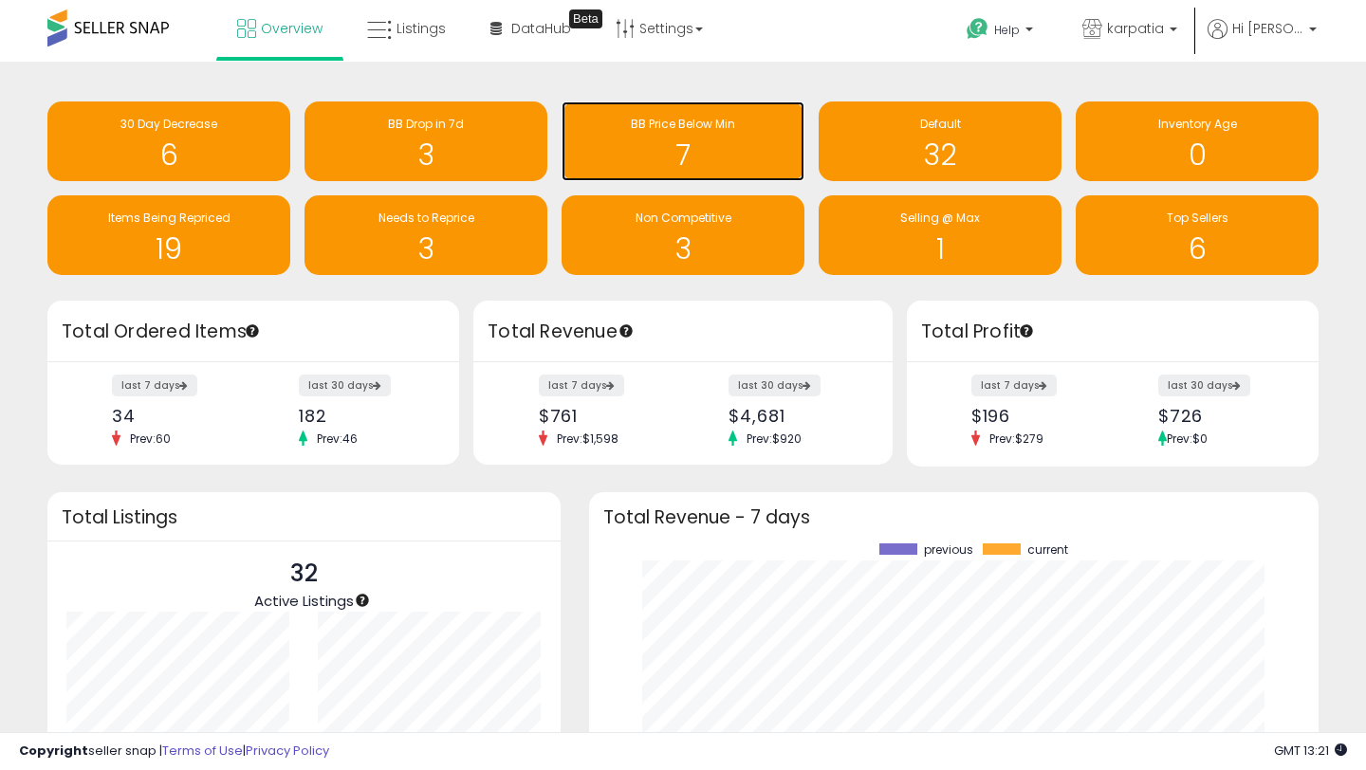
click at [699, 152] on h1 "7" at bounding box center [683, 154] width 224 height 31
